Goal: Task Accomplishment & Management: Manage account settings

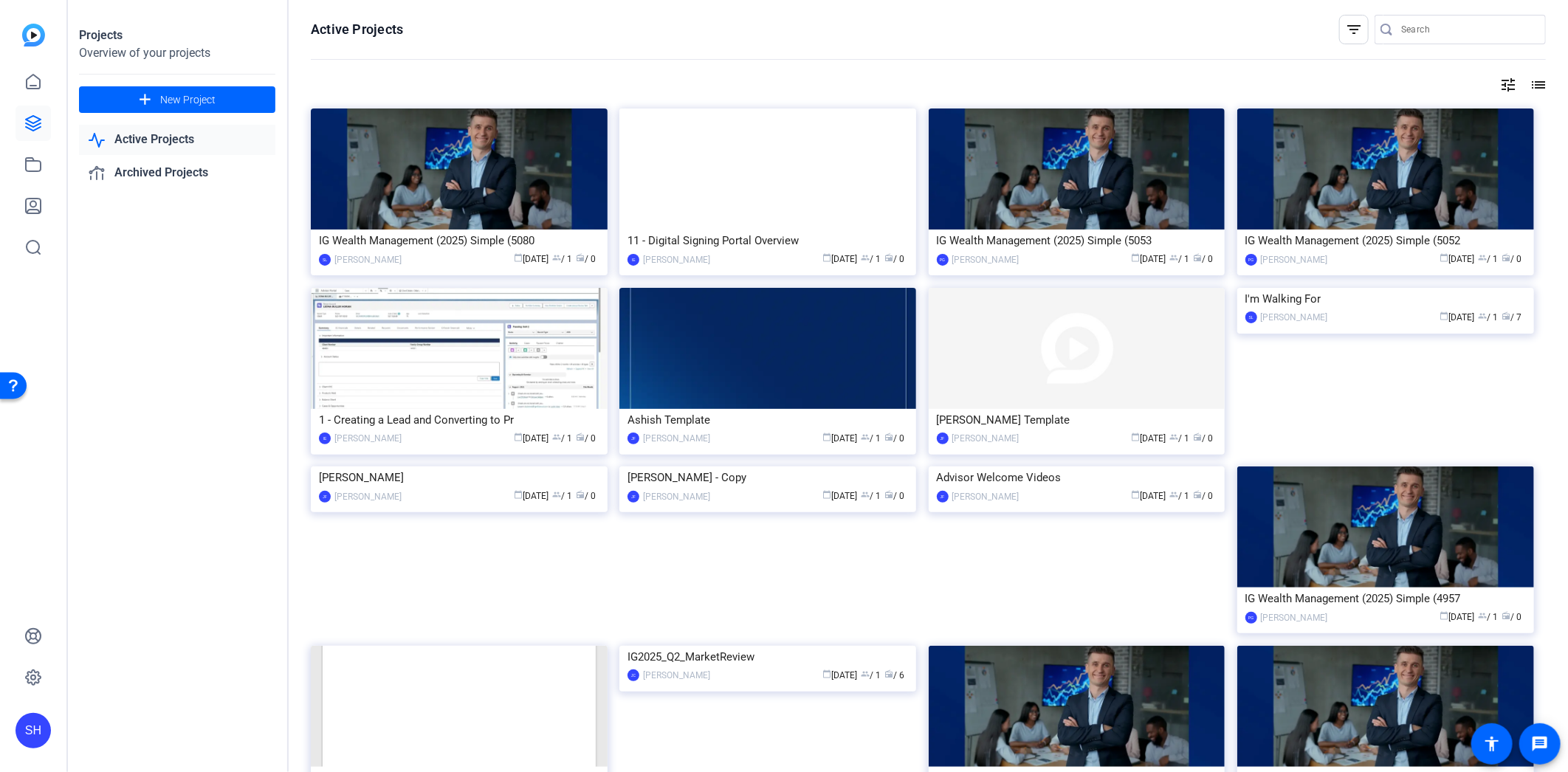
click at [223, 318] on div "Projects Overview of your projects add New Project Active Projects Archived Pro…" at bounding box center [178, 386] width 222 height 772
click at [205, 98] on span "New Project" at bounding box center [187, 100] width 55 height 16
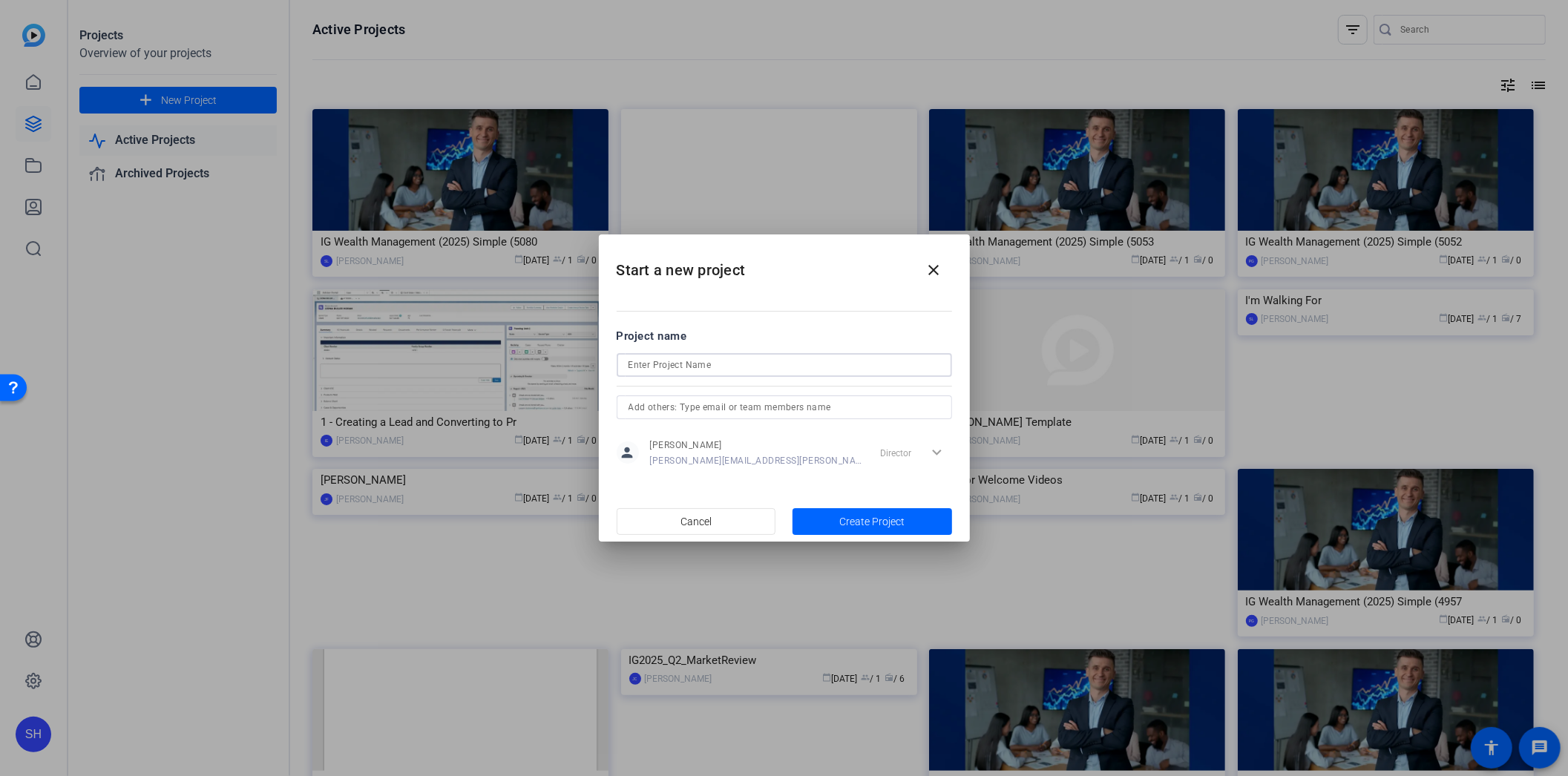
click at [719, 366] on input at bounding box center [784, 365] width 312 height 18
type input "[PERSON_NAME] Test Project"
click at [841, 526] on span "Create Project" at bounding box center [872, 522] width 65 height 16
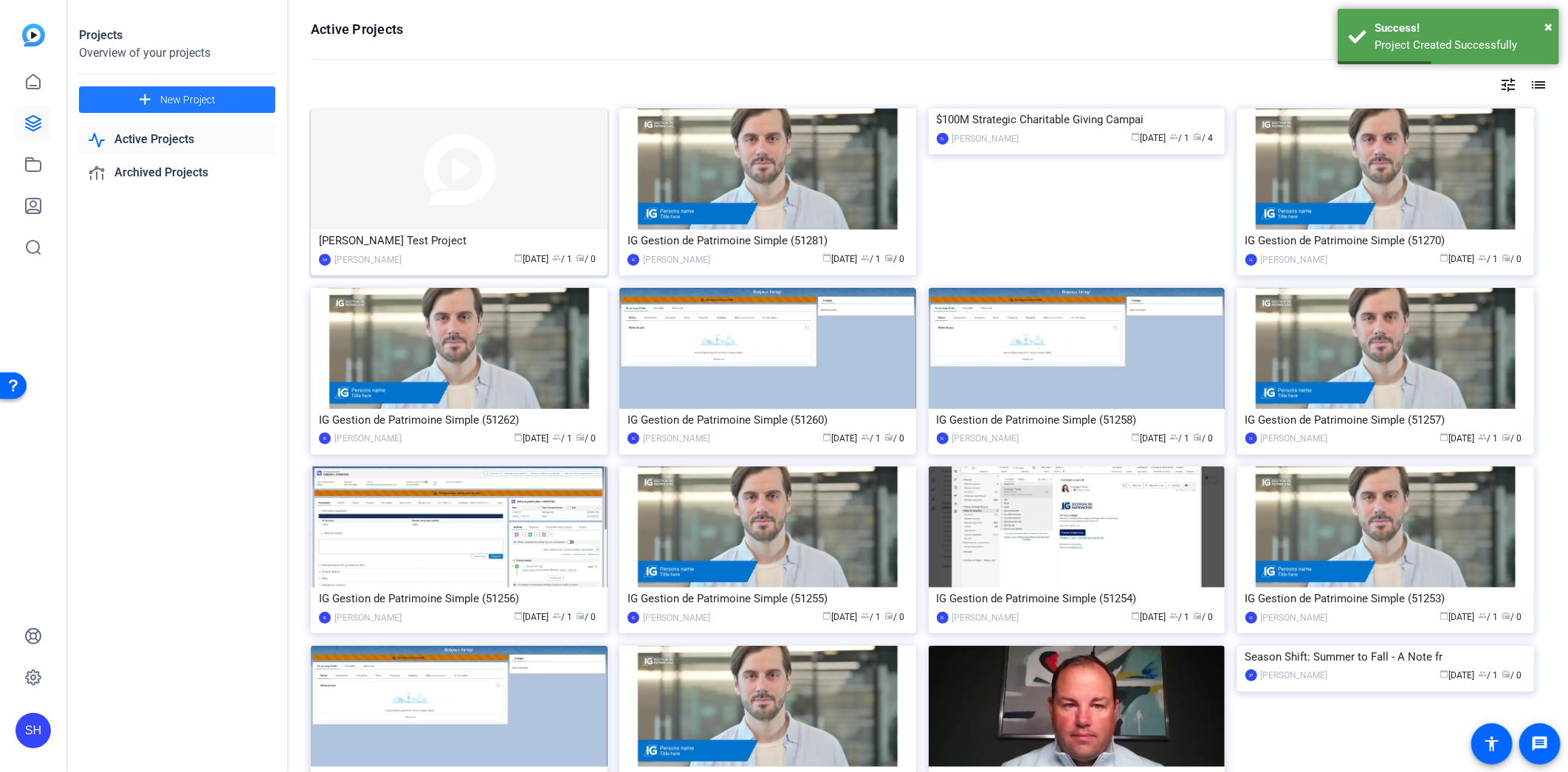
click at [454, 222] on img at bounding box center [459, 169] width 297 height 121
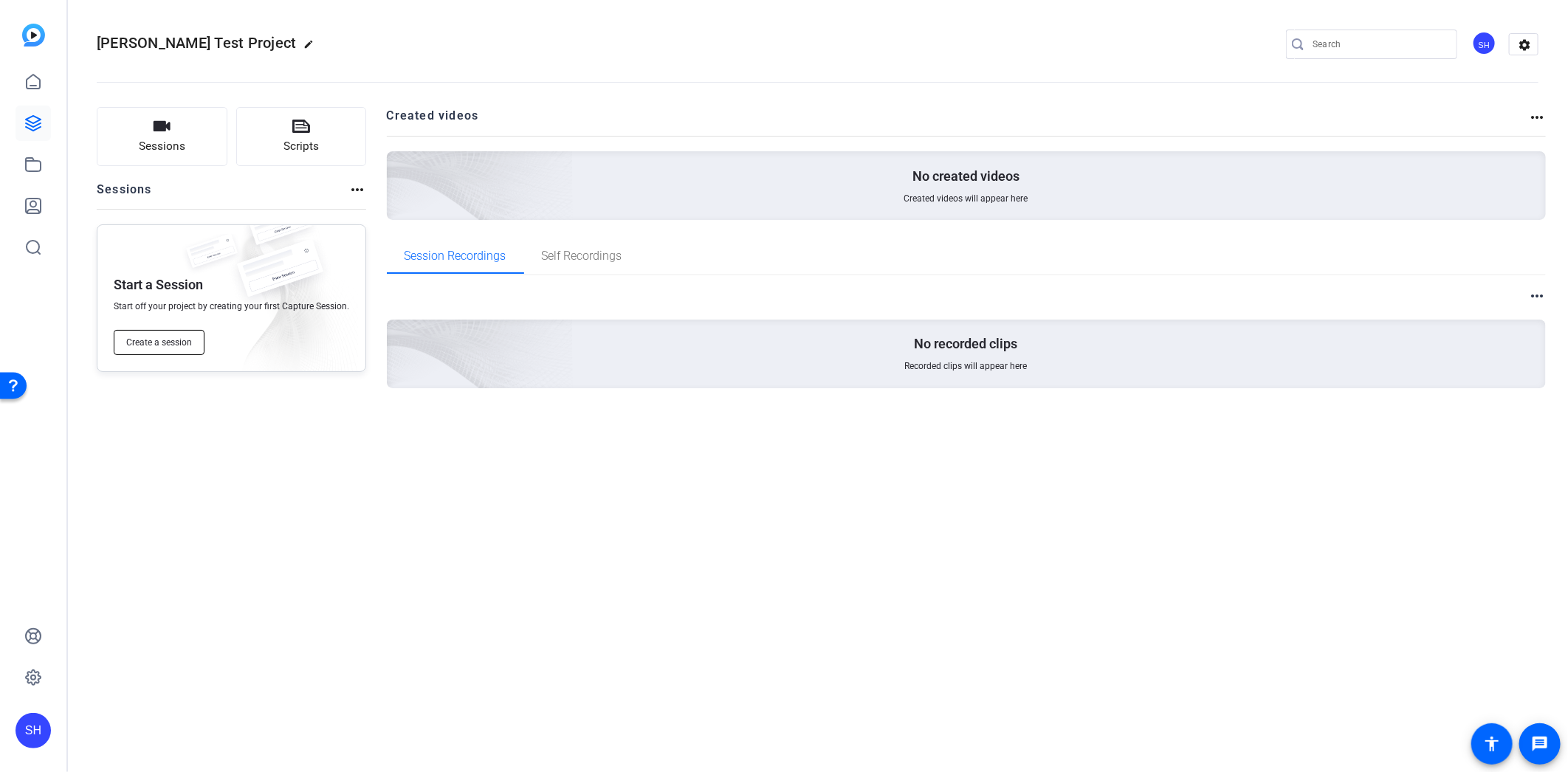
click at [177, 349] on button "Create a session" at bounding box center [159, 343] width 91 height 25
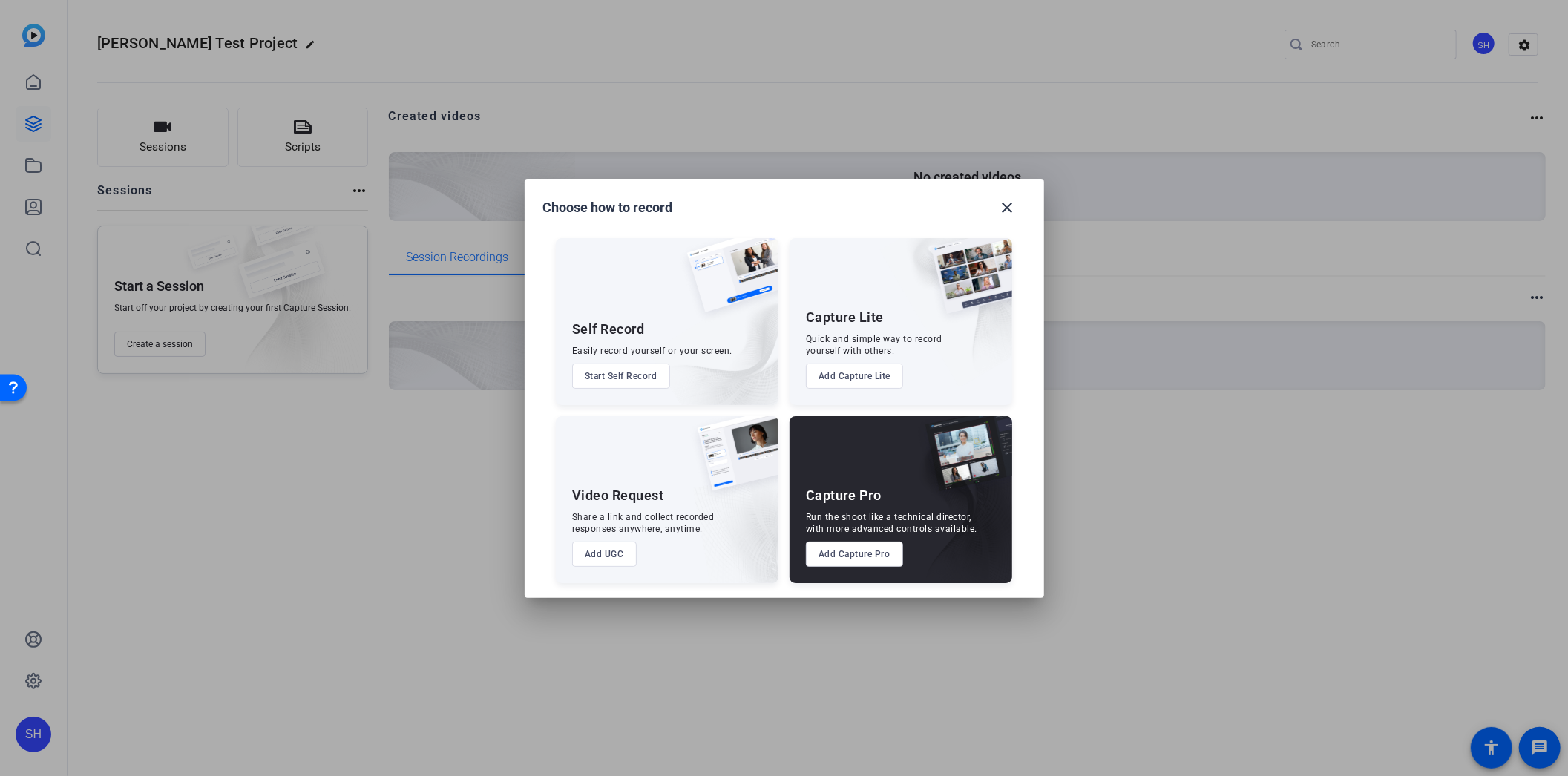
click at [591, 379] on button "Start Self Record" at bounding box center [621, 376] width 98 height 25
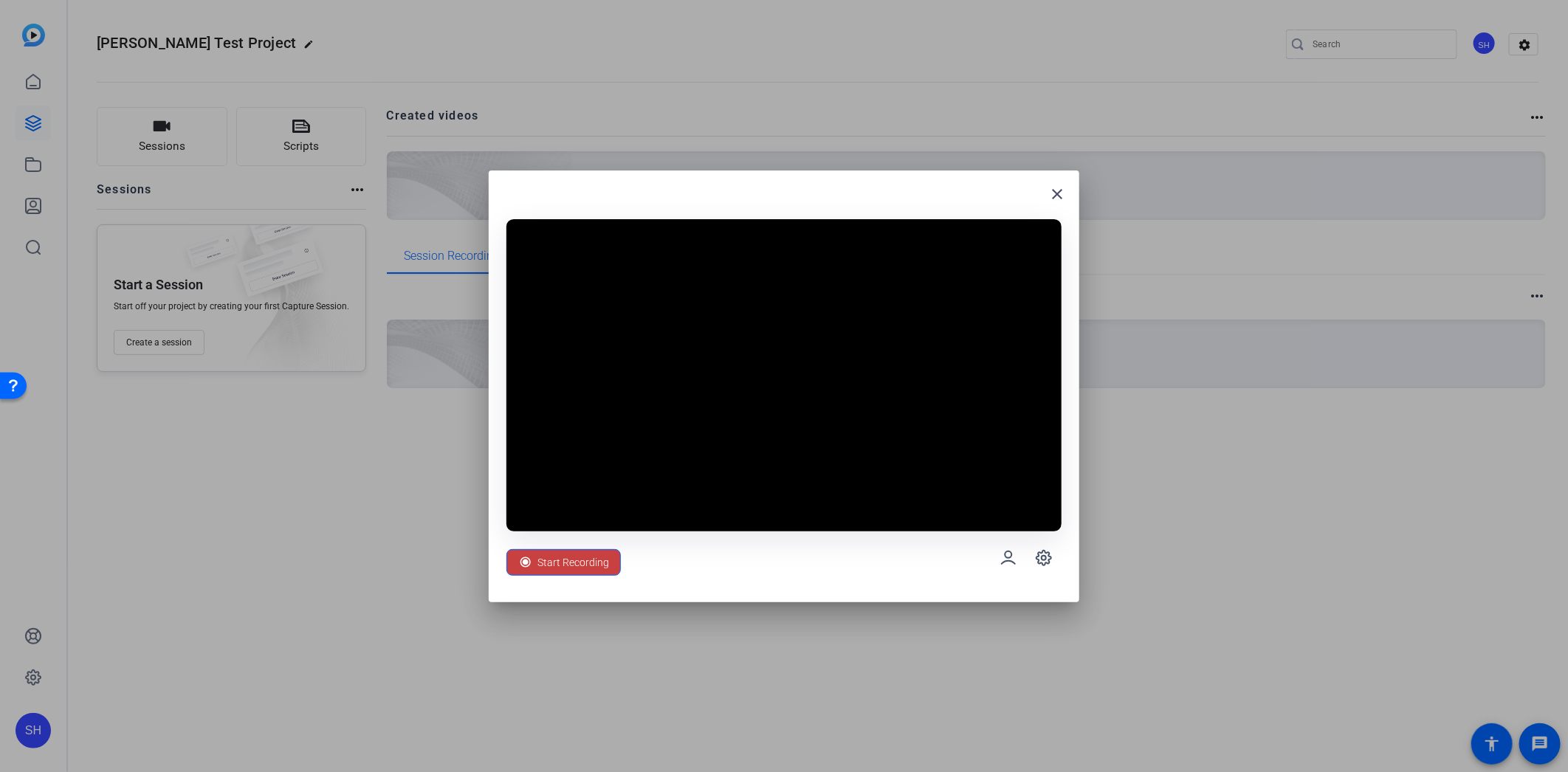
click at [594, 568] on span "Start Recording" at bounding box center [573, 563] width 71 height 28
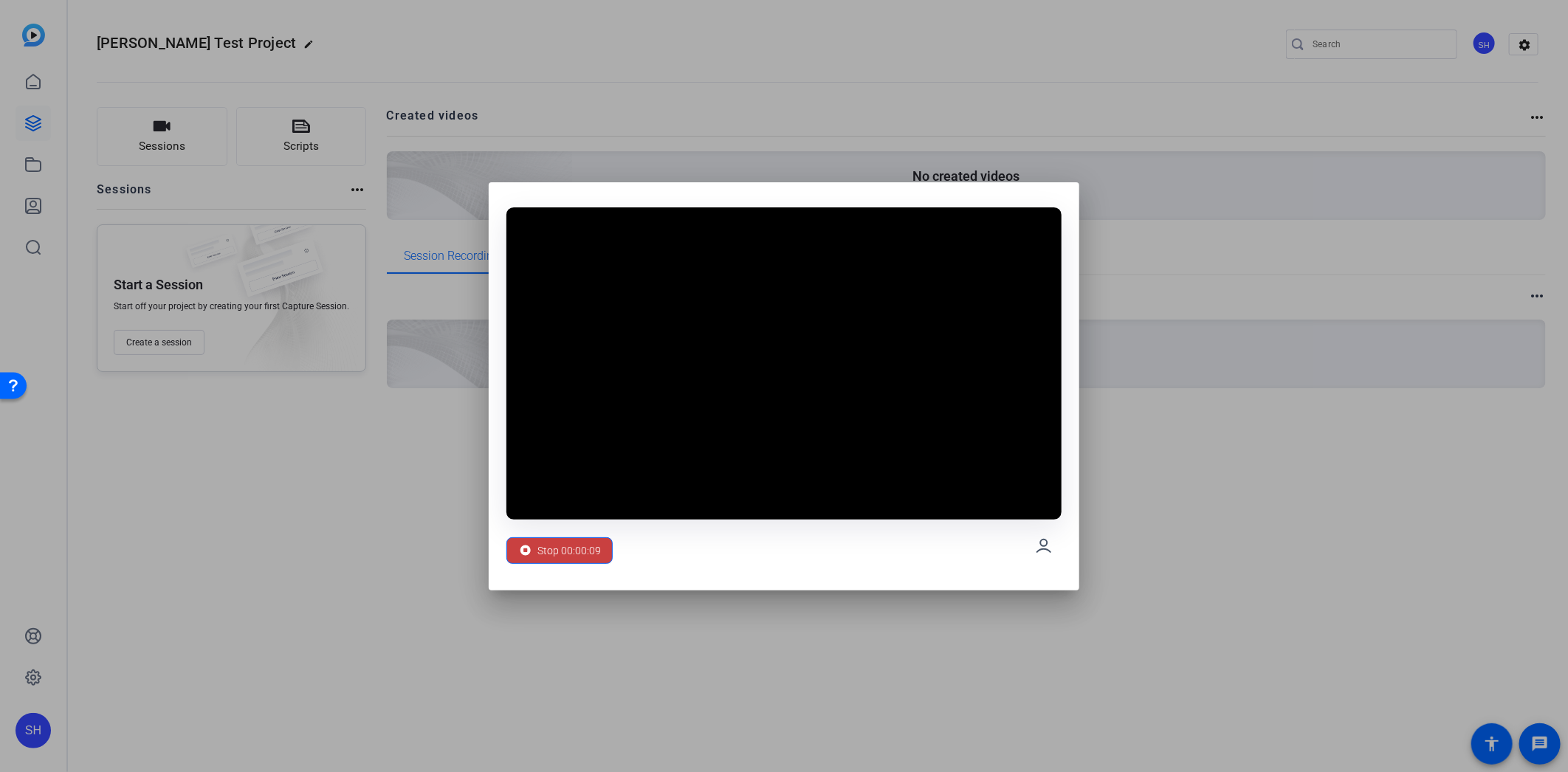
click at [574, 550] on span "Stop 00:00:09" at bounding box center [569, 551] width 63 height 28
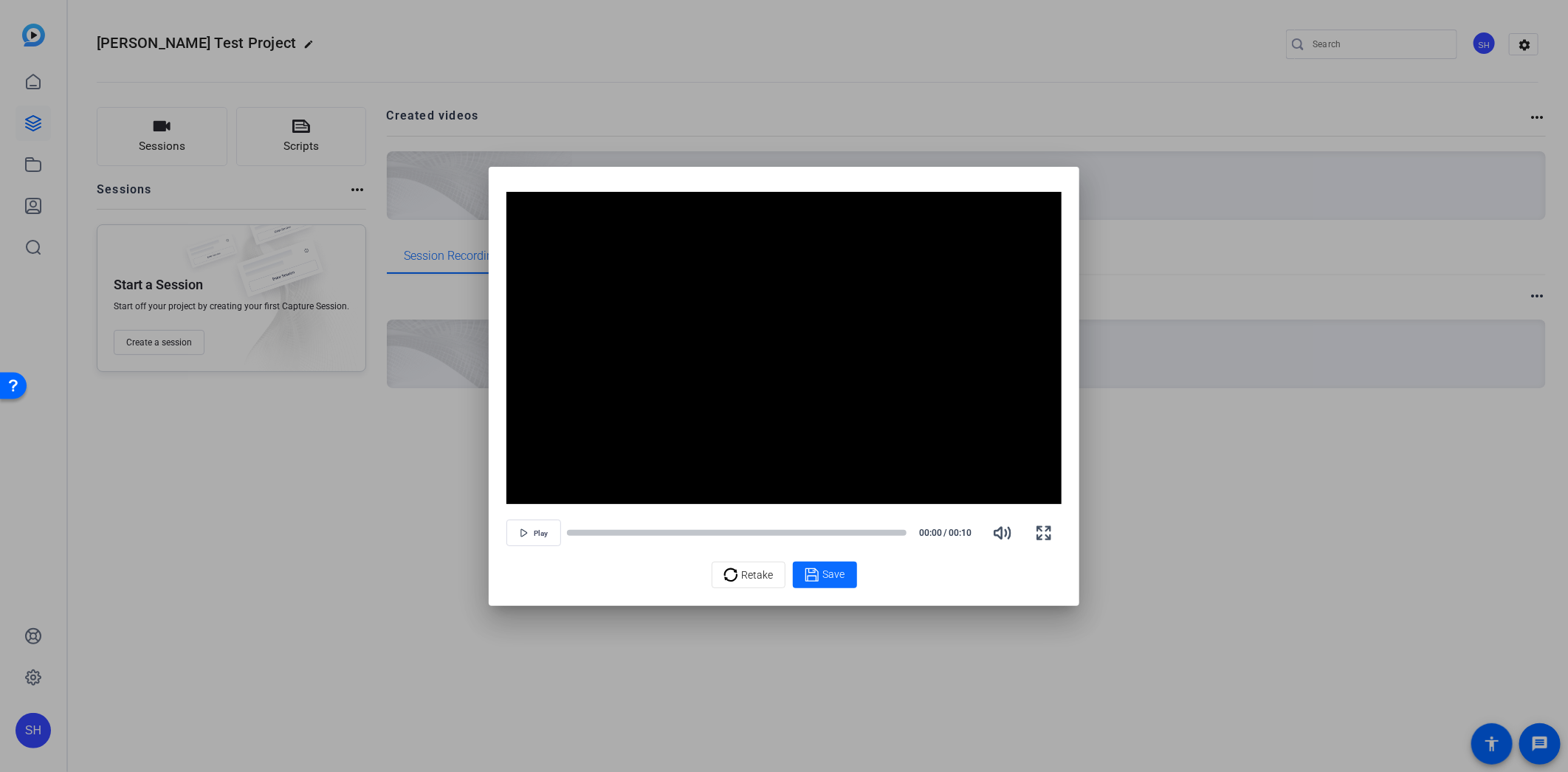
click at [807, 578] on icon at bounding box center [812, 574] width 13 height 13
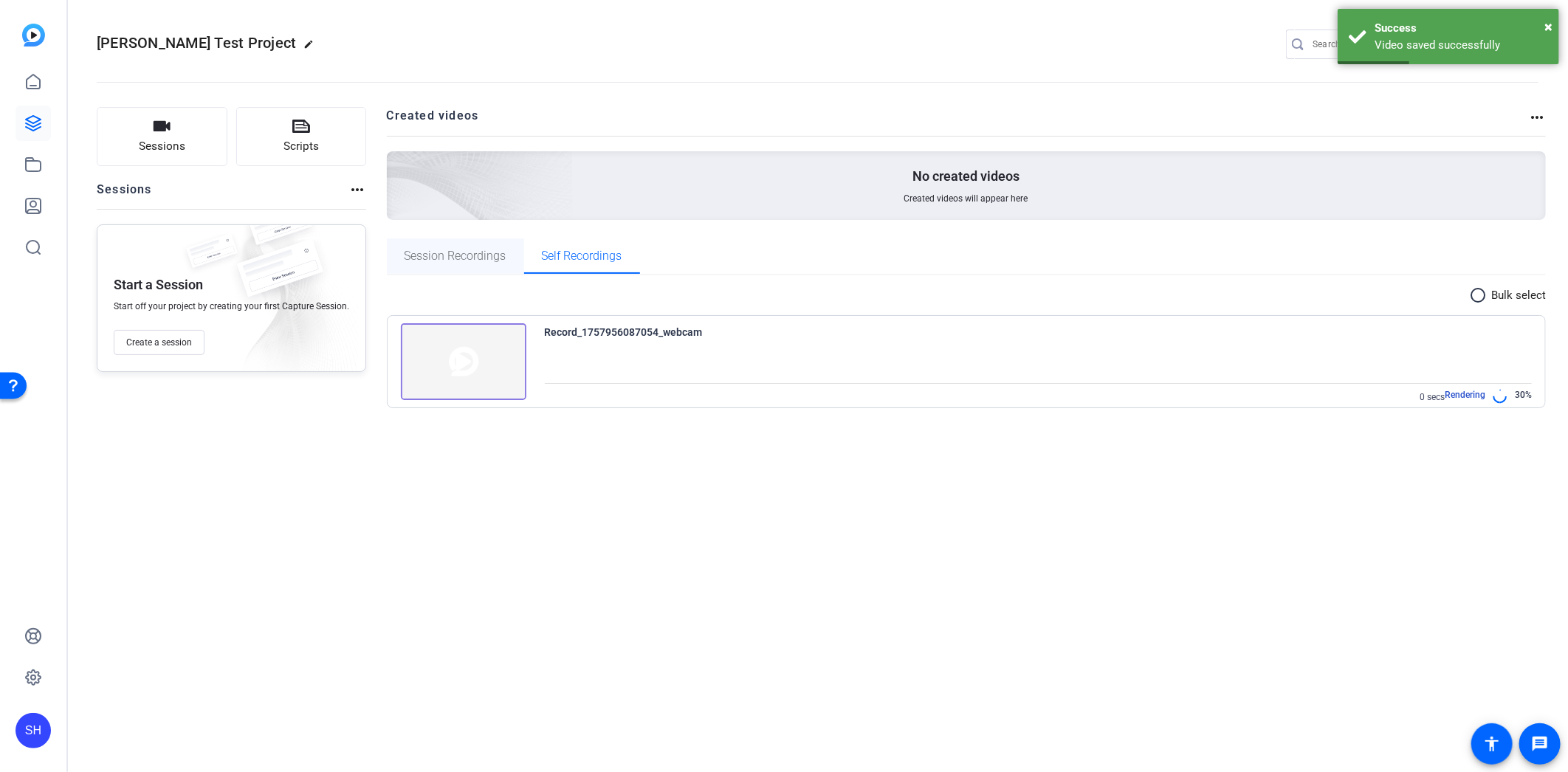
click at [458, 253] on span "Session Recordings" at bounding box center [455, 256] width 102 height 12
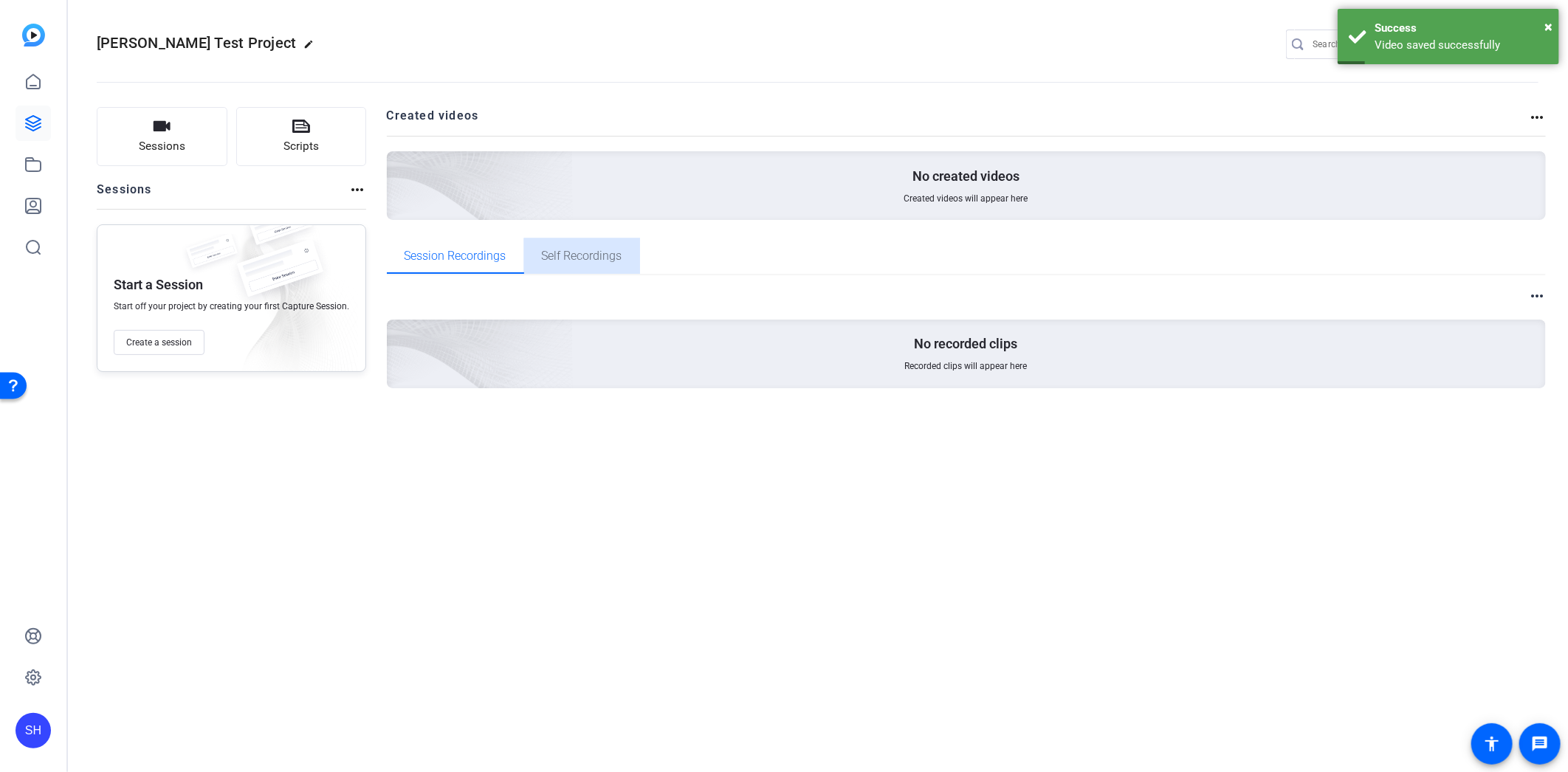
click at [585, 263] on span "Self Recordings" at bounding box center [582, 257] width 80 height 36
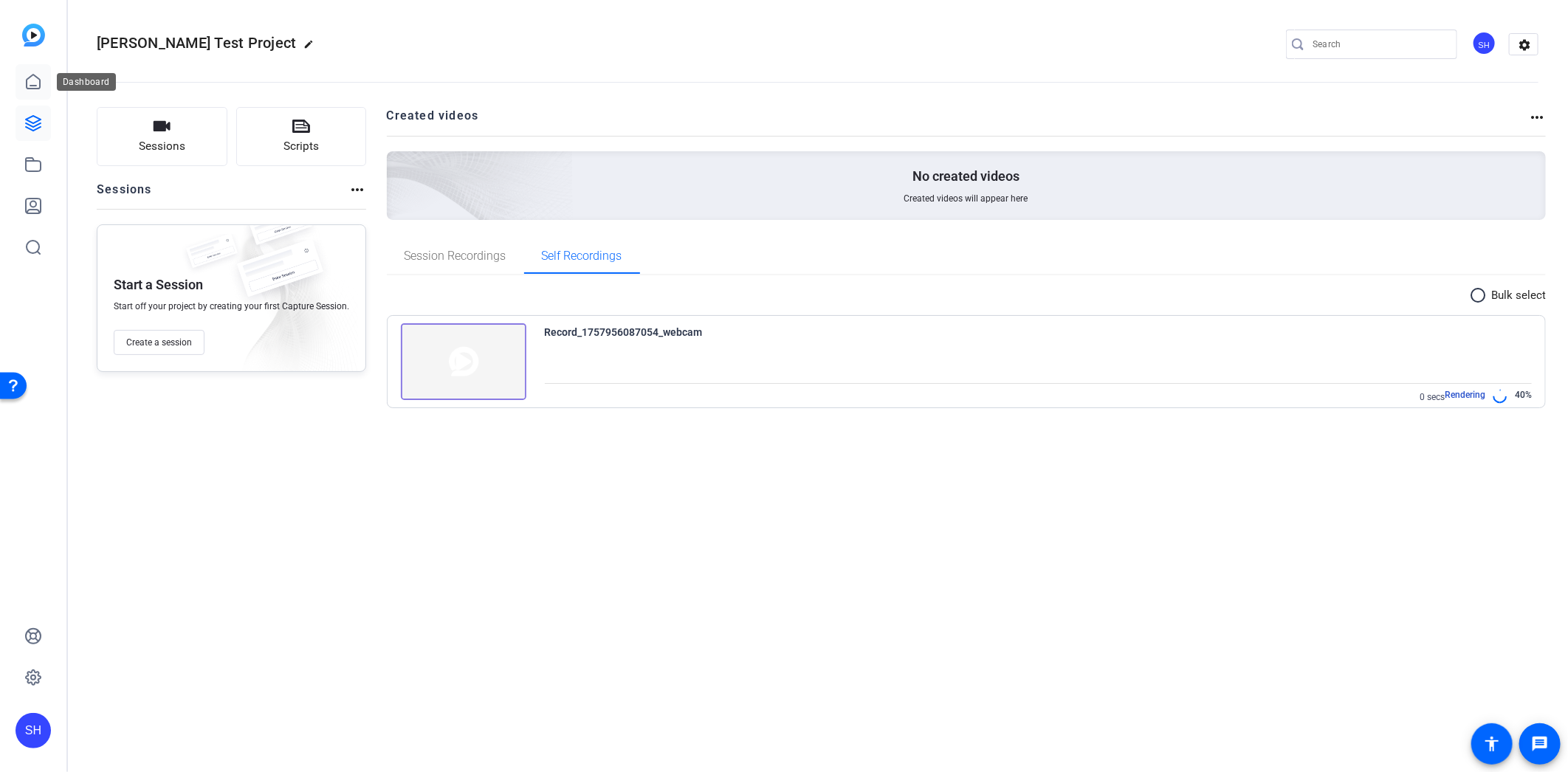
click at [27, 79] on icon at bounding box center [33, 81] width 13 height 14
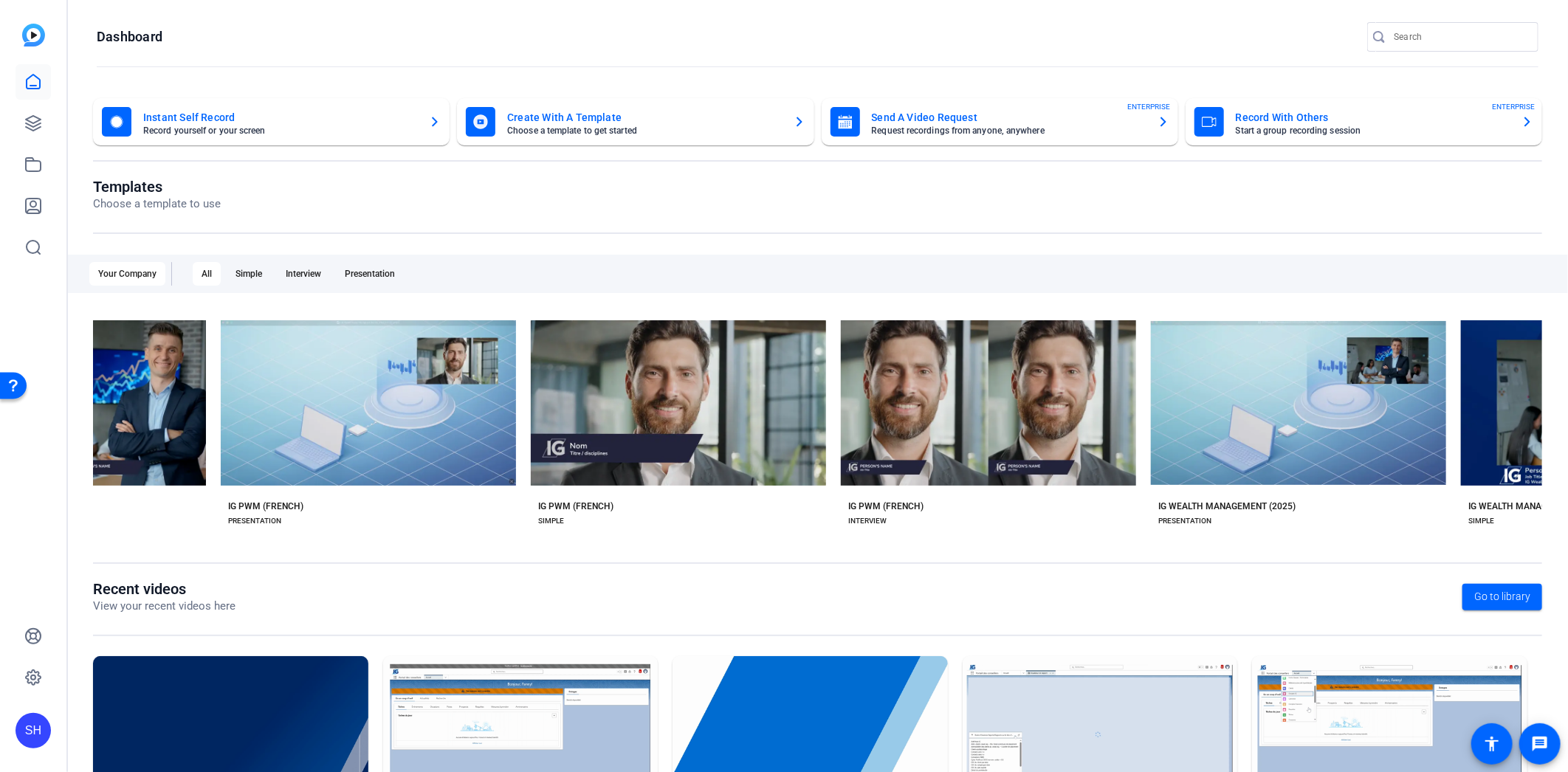
scroll to position [0, 2884]
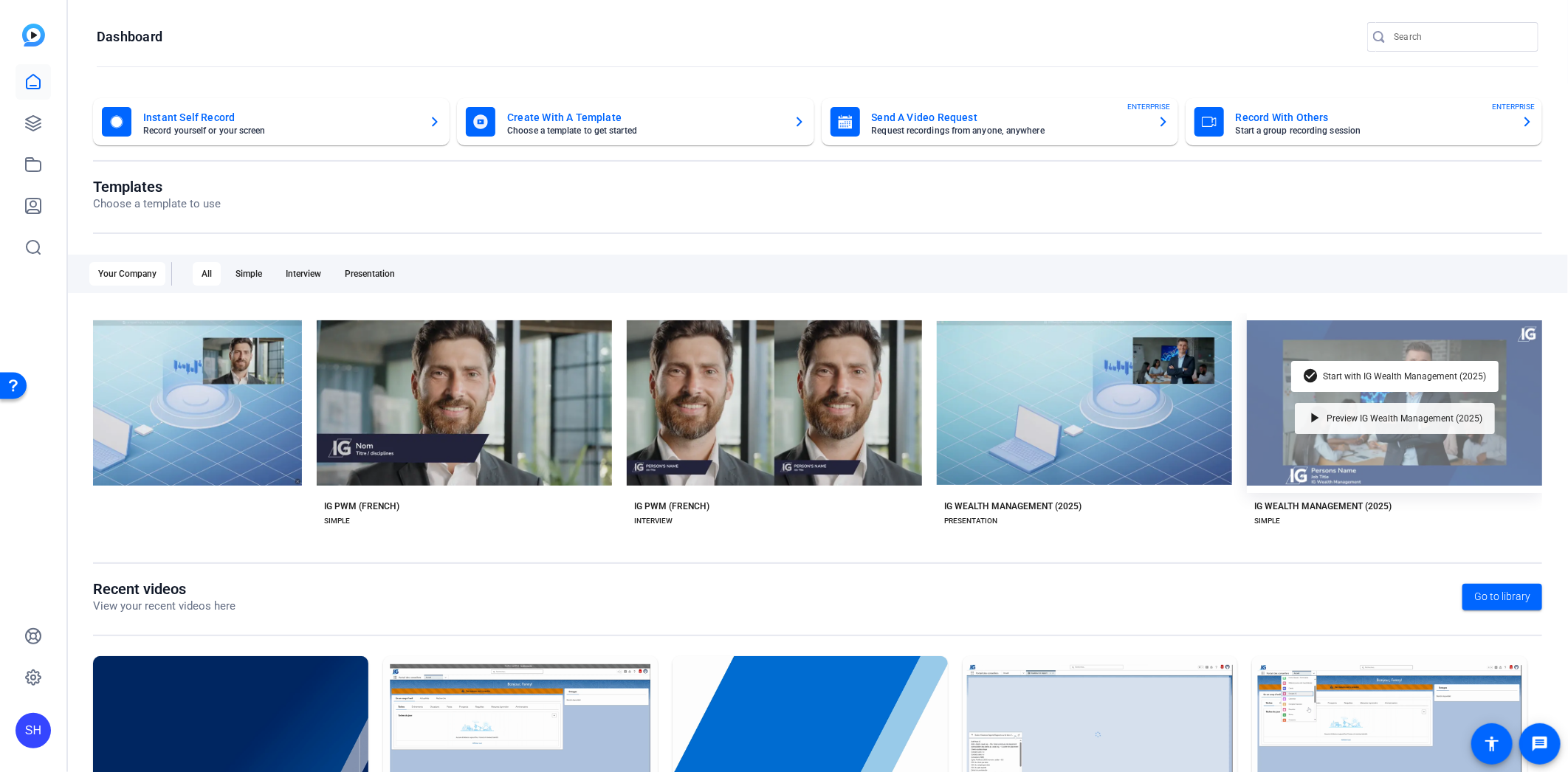
click at [1345, 422] on div "play_arrow Preview IG Wealth Management (2025)" at bounding box center [1395, 419] width 200 height 31
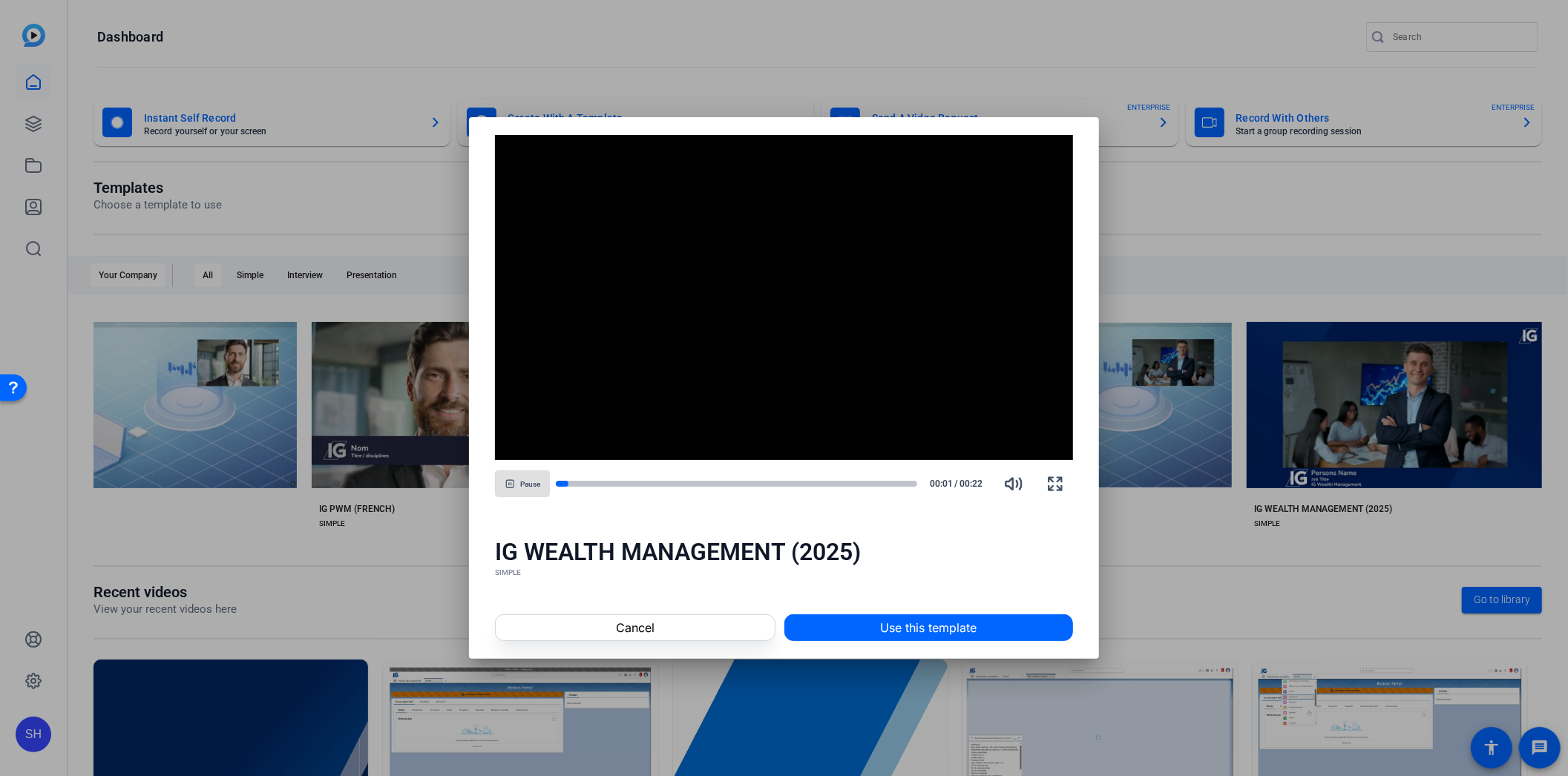
click at [501, 87] on div at bounding box center [784, 388] width 1568 height 776
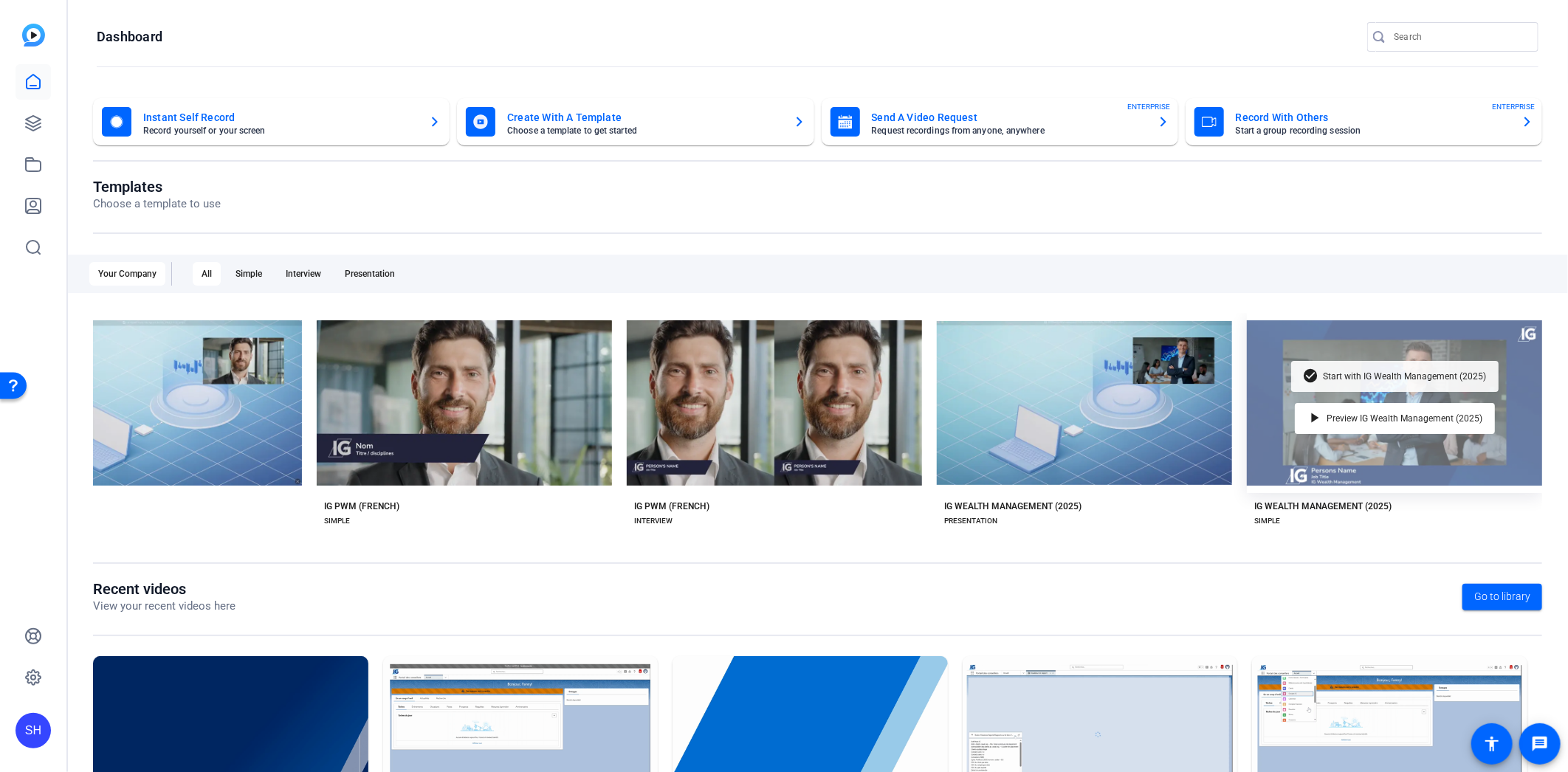
click at [1351, 372] on span "Start with IG Wealth Management (2025)" at bounding box center [1405, 376] width 163 height 9
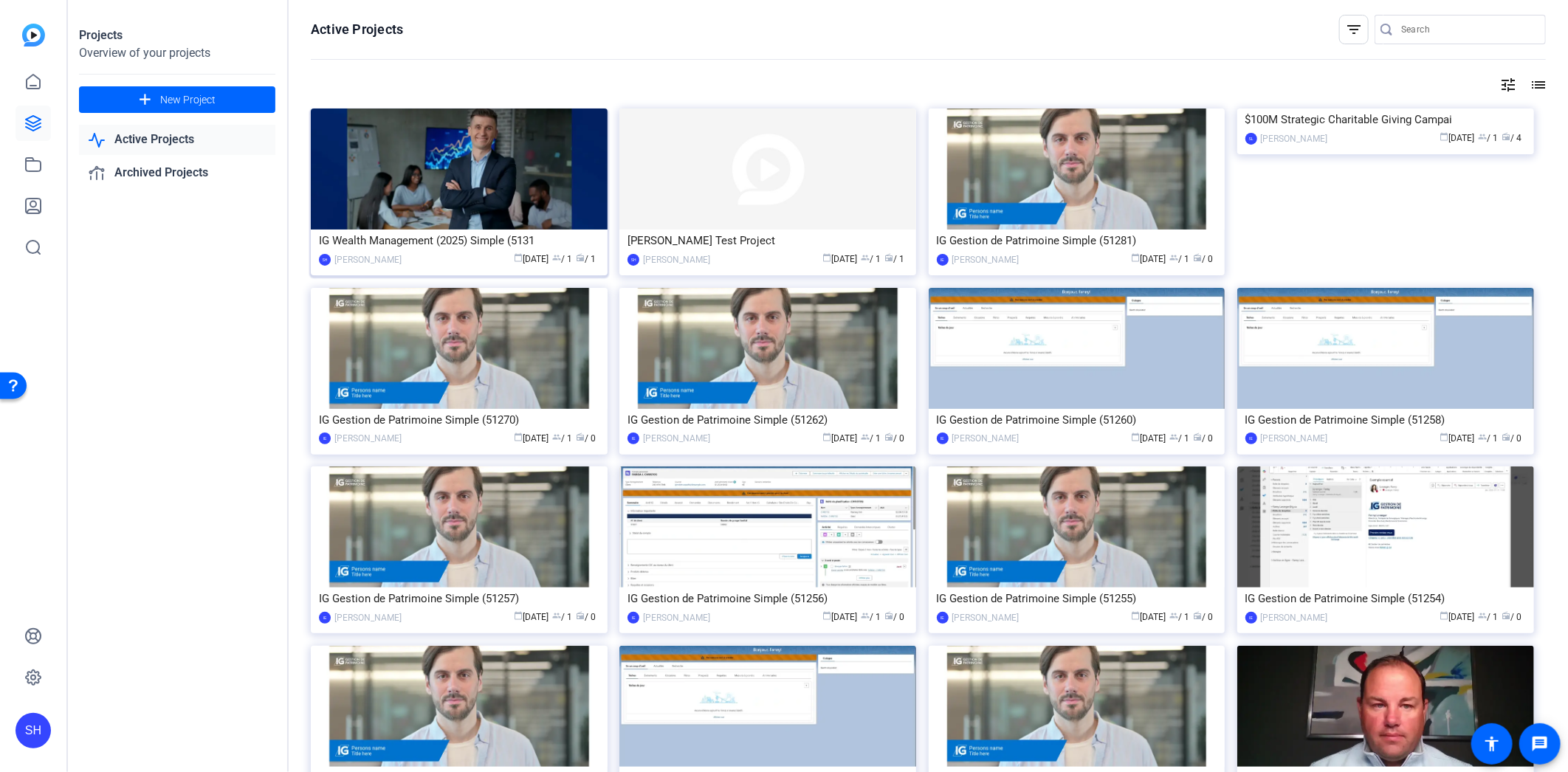
click at [549, 234] on div "IG Wealth Management (2025) Simple (5131" at bounding box center [459, 241] width 280 height 22
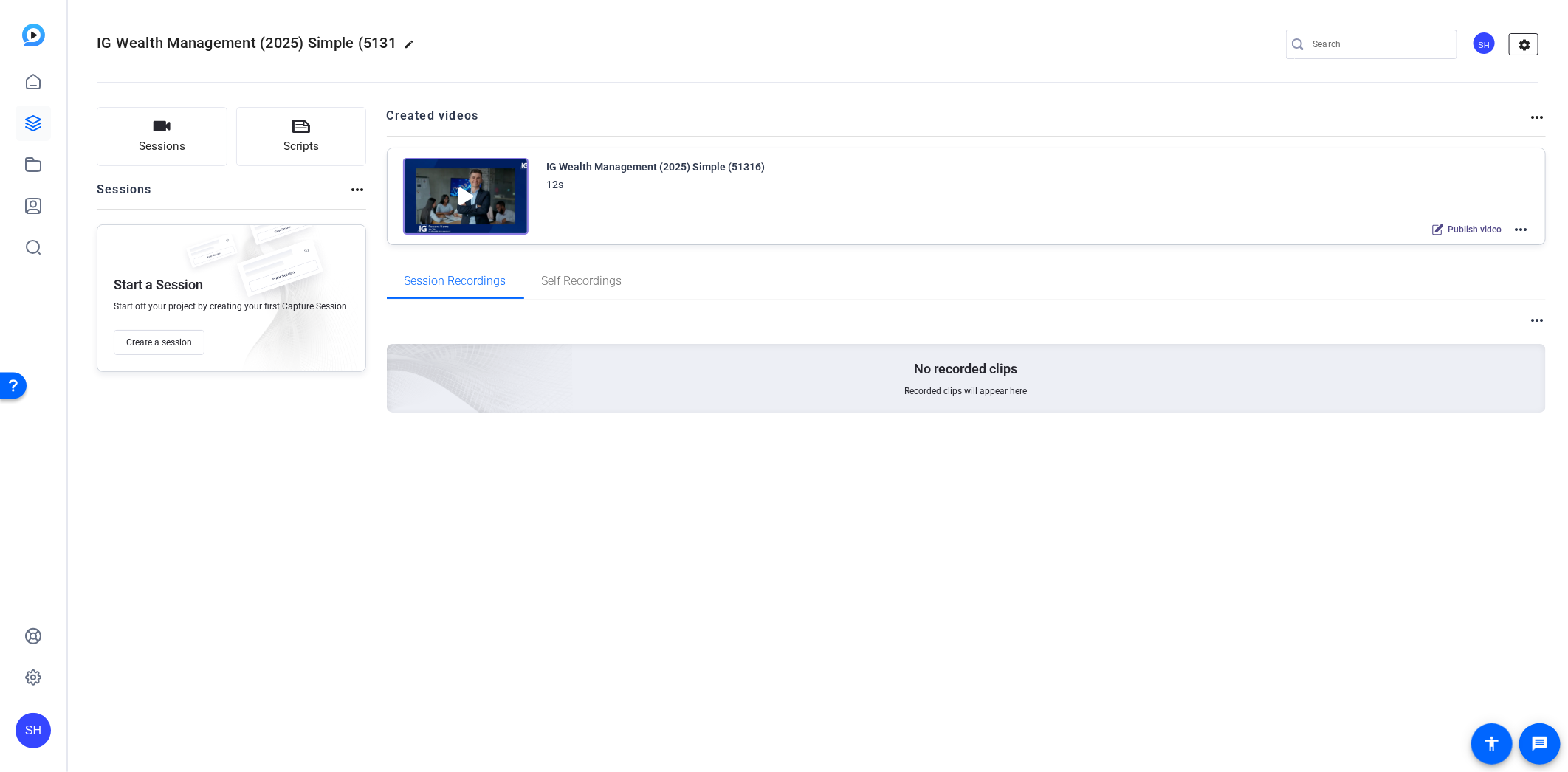
click at [1531, 42] on mat-icon "settings" at bounding box center [1525, 45] width 30 height 22
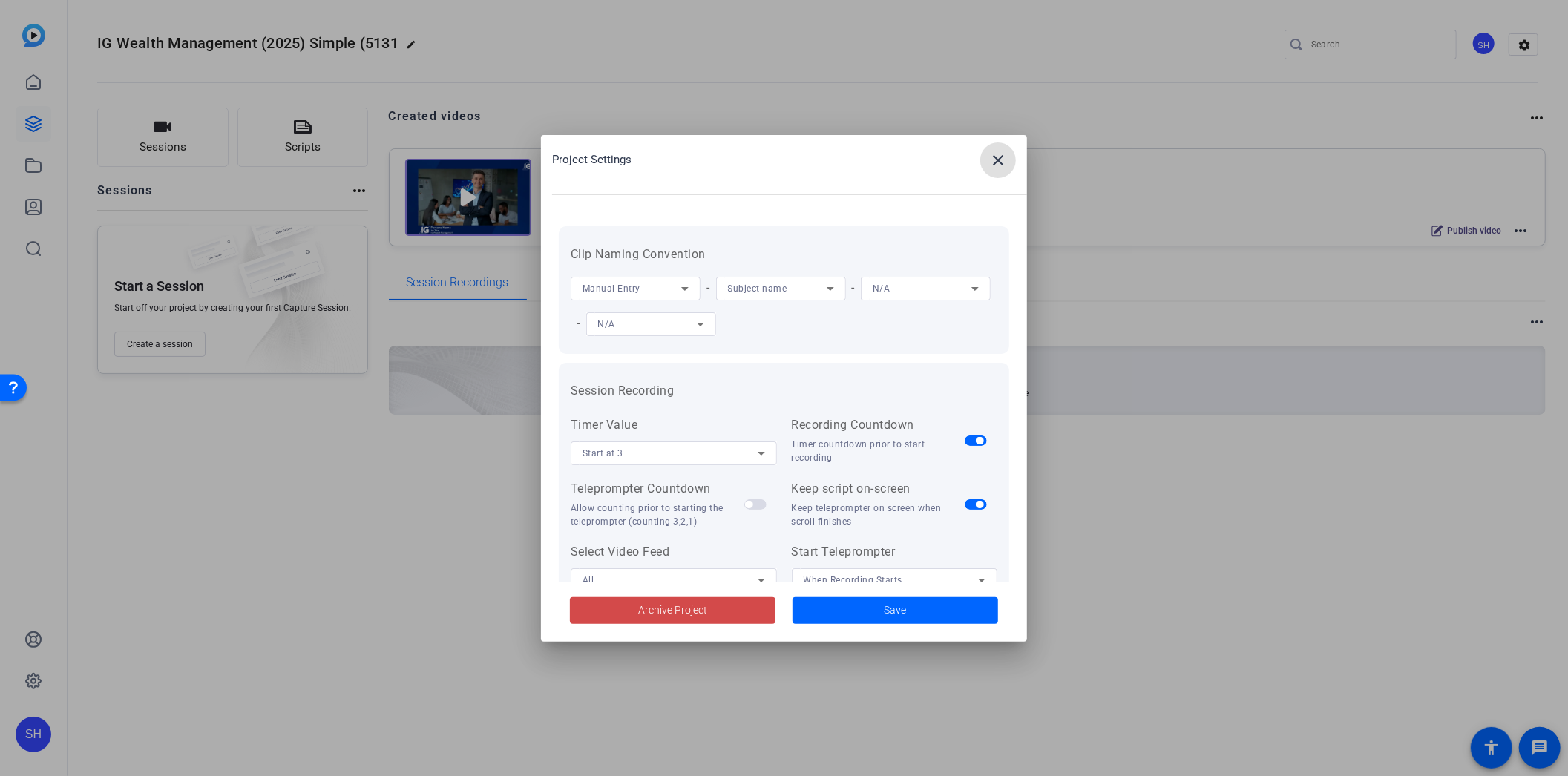
click at [730, 606] on span at bounding box center [672, 611] width 206 height 36
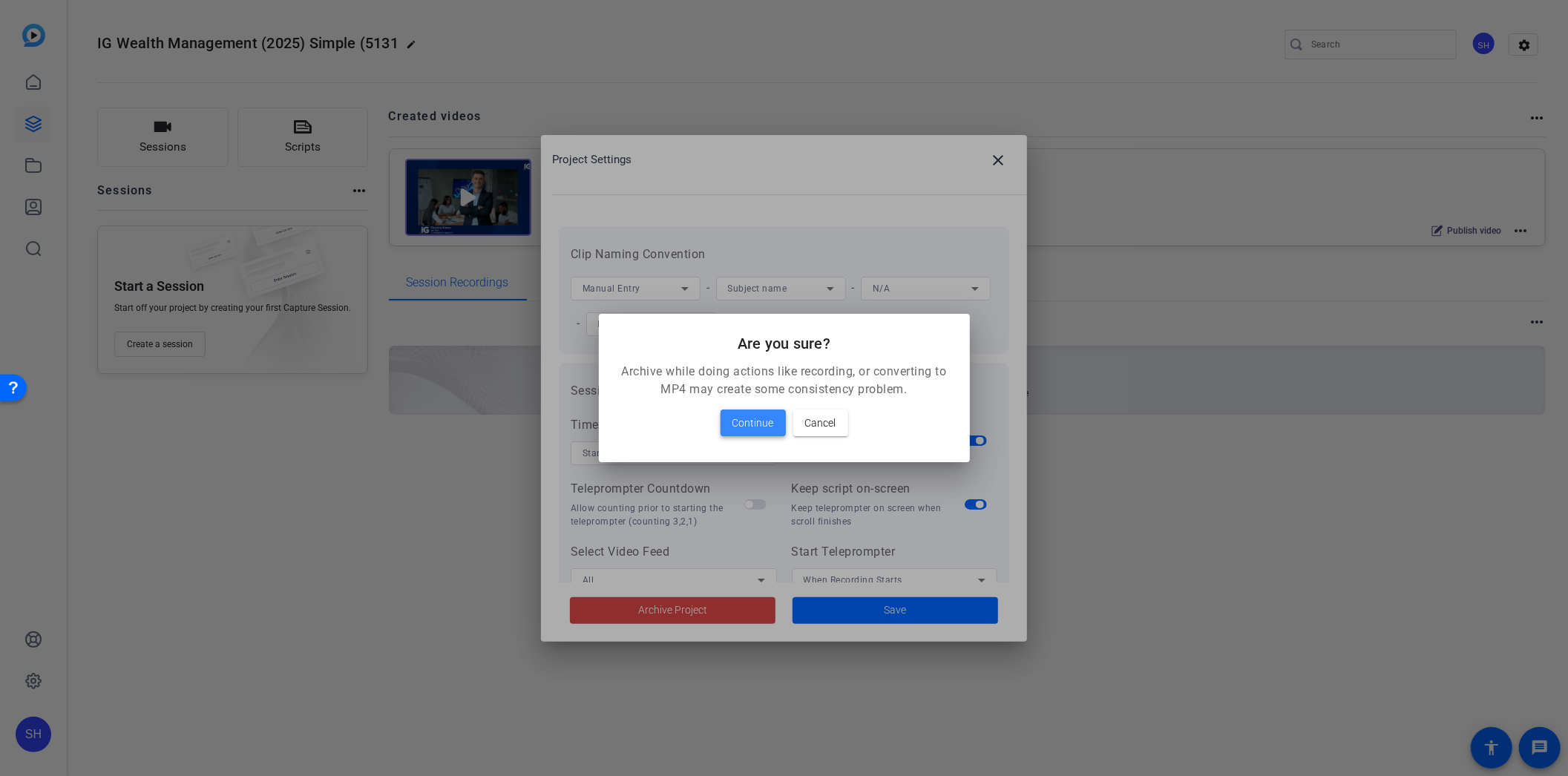
click at [769, 421] on span "Continue" at bounding box center [754, 423] width 42 height 18
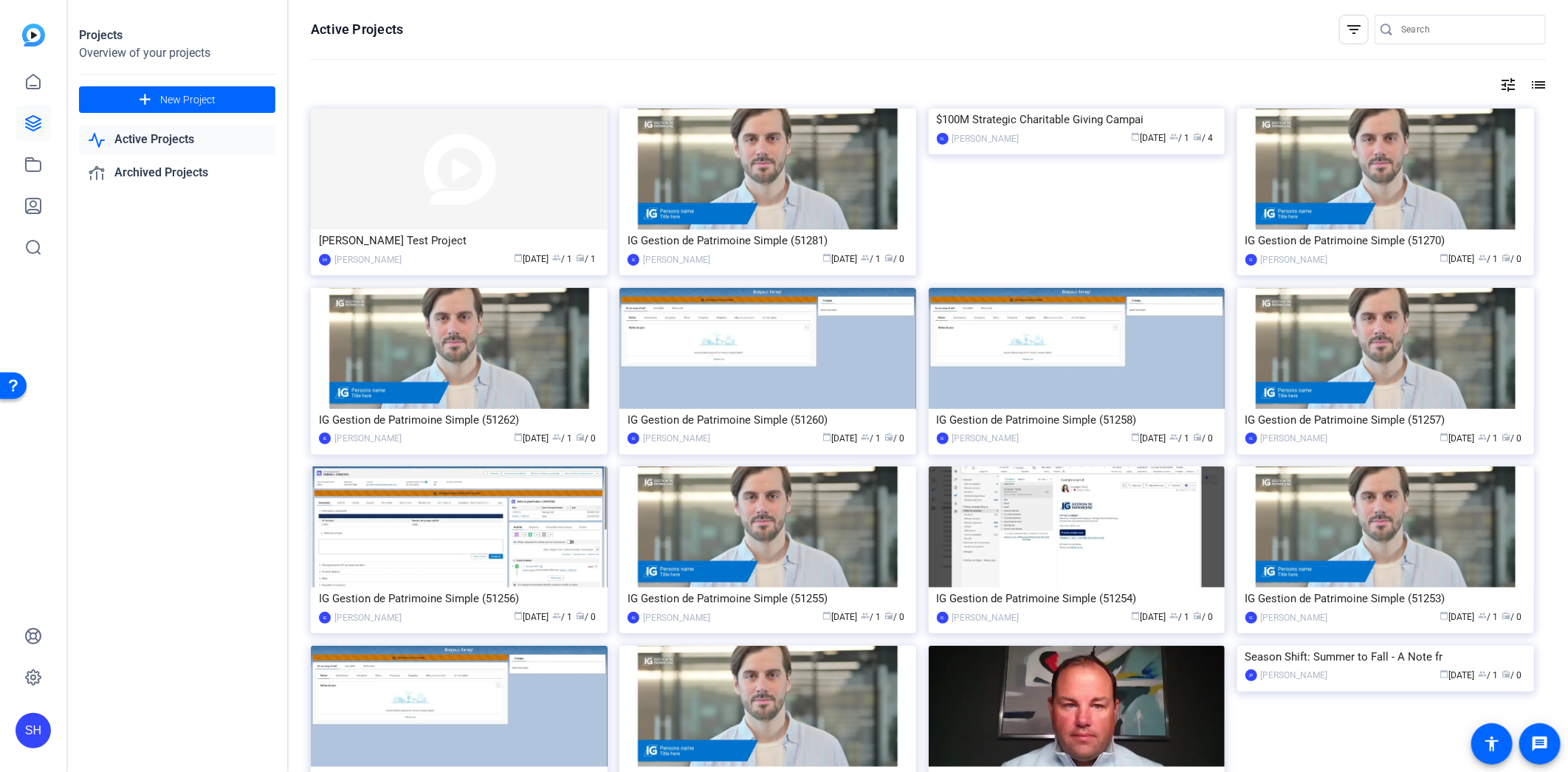
click at [401, 237] on div "[PERSON_NAME] Test Project" at bounding box center [459, 241] width 280 height 22
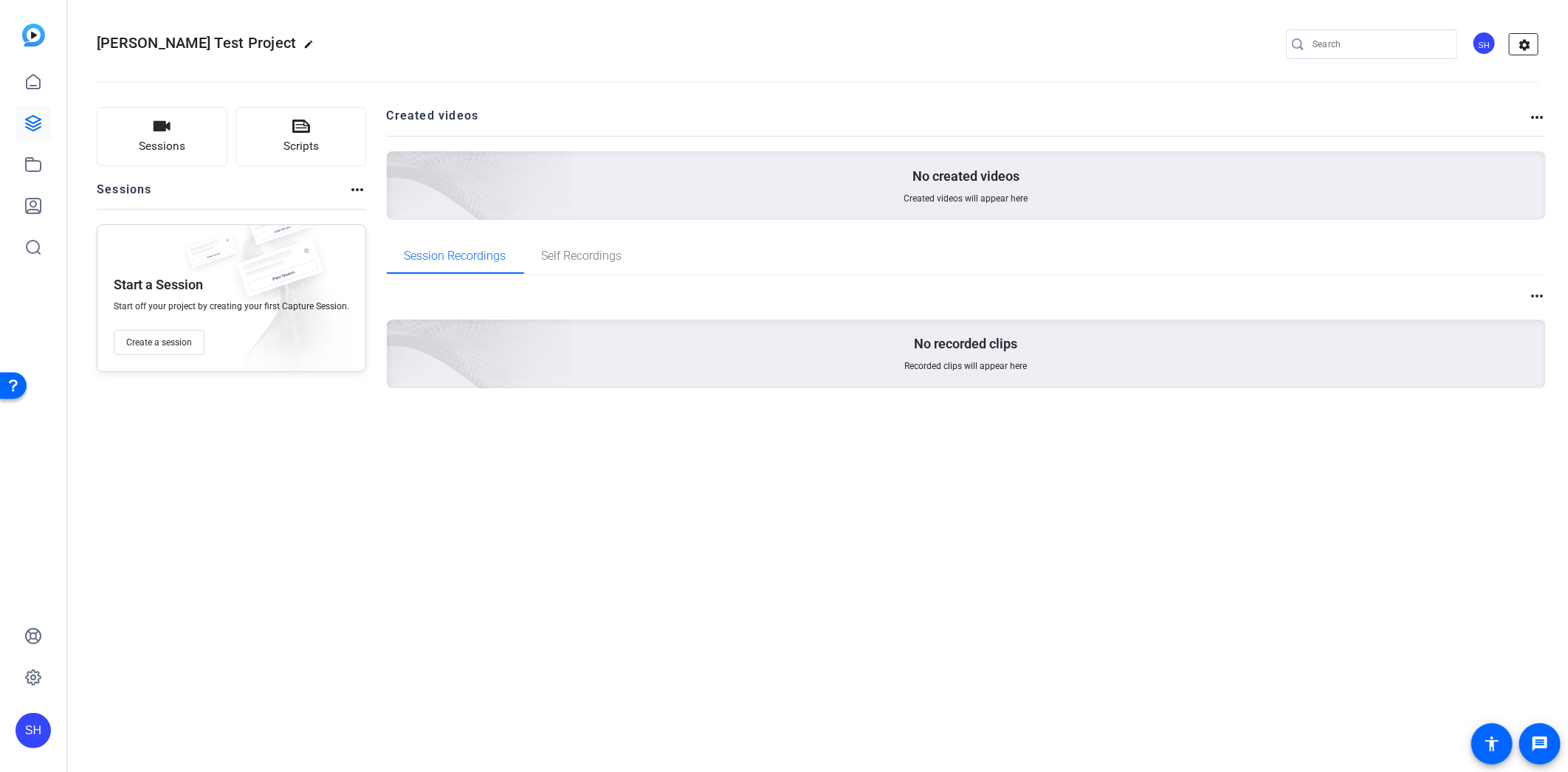
click at [1524, 49] on mat-icon "settings" at bounding box center [1525, 45] width 30 height 22
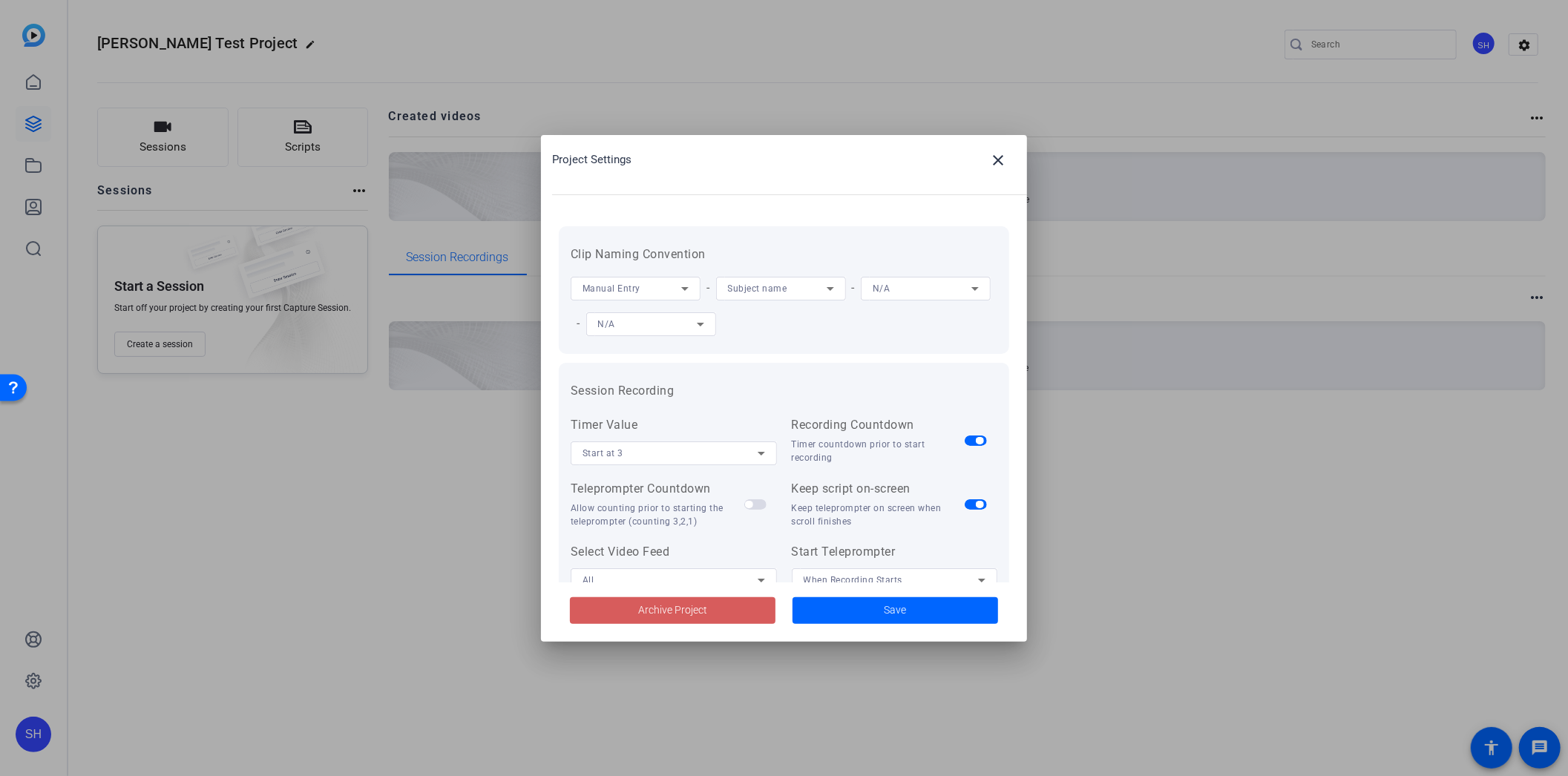
click at [686, 615] on span "Archive Project" at bounding box center [673, 610] width 69 height 16
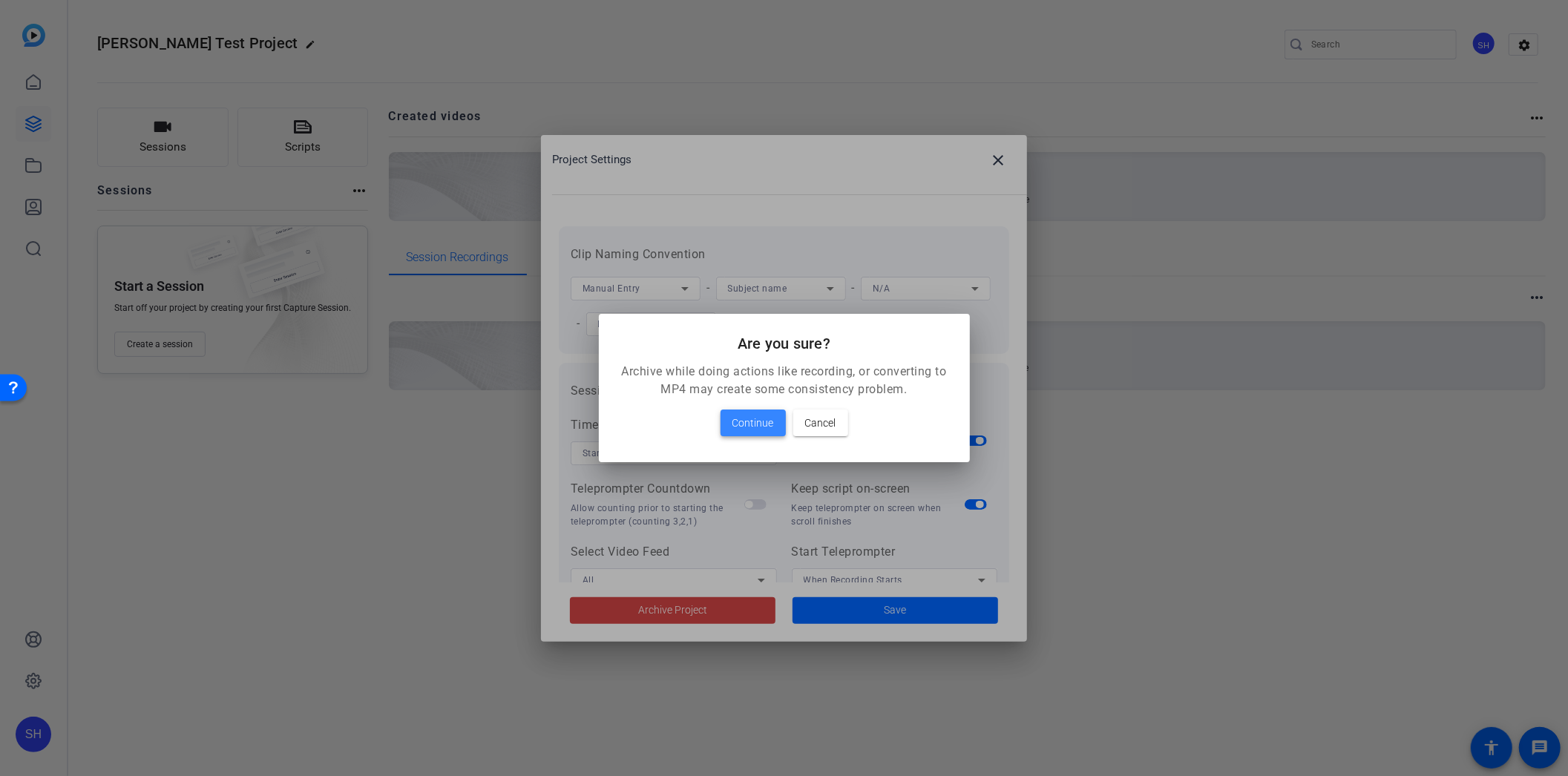
click at [779, 416] on span at bounding box center [753, 423] width 65 height 36
